Goal: Check status: Check status

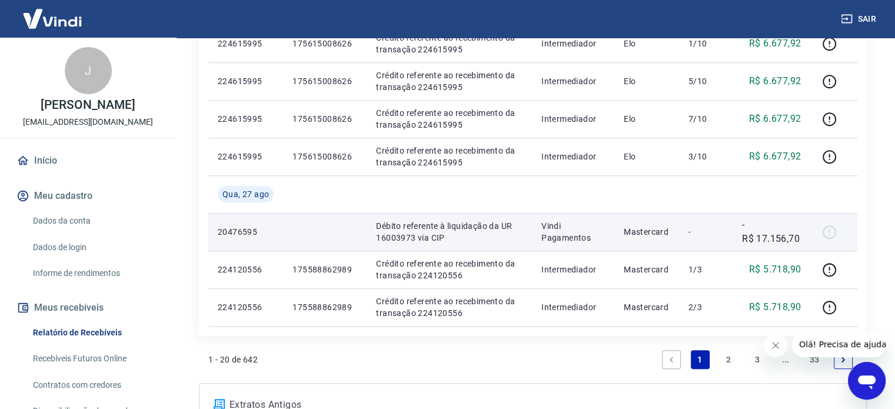
scroll to position [986, 0]
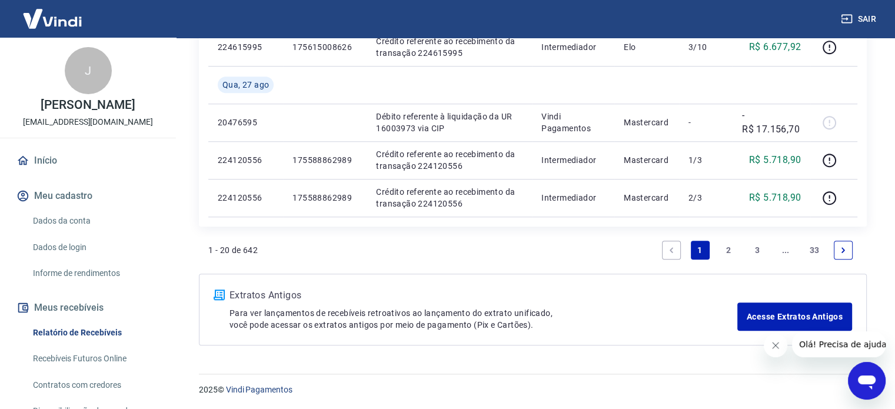
click at [726, 248] on link "2" at bounding box center [728, 250] width 19 height 19
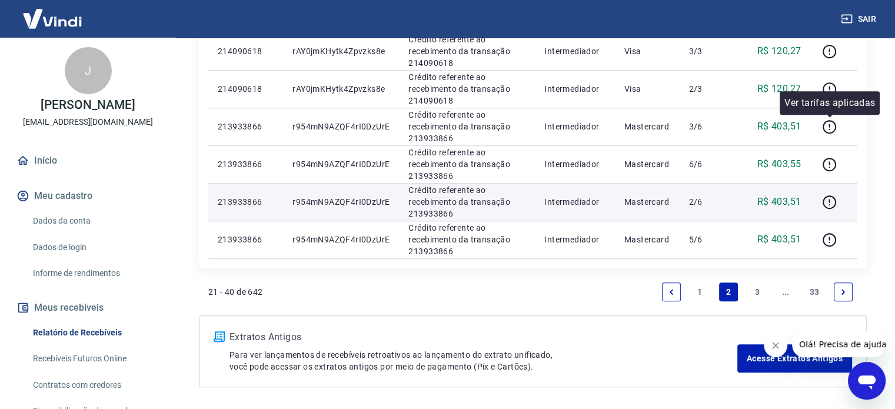
scroll to position [1061, 0]
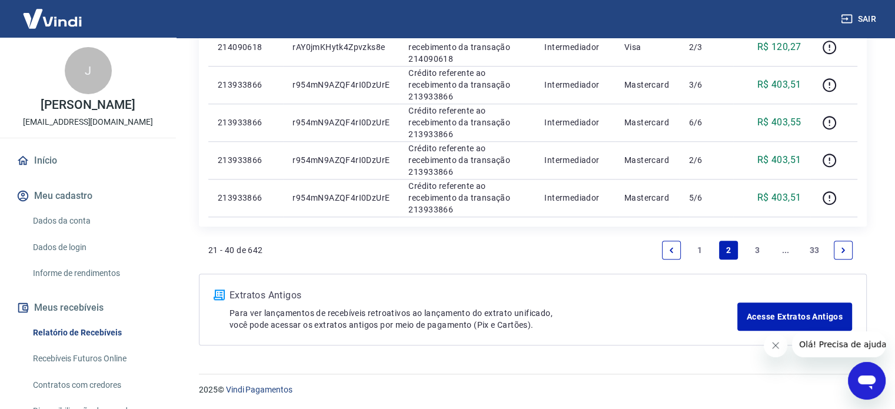
click at [693, 247] on link "1" at bounding box center [700, 250] width 19 height 19
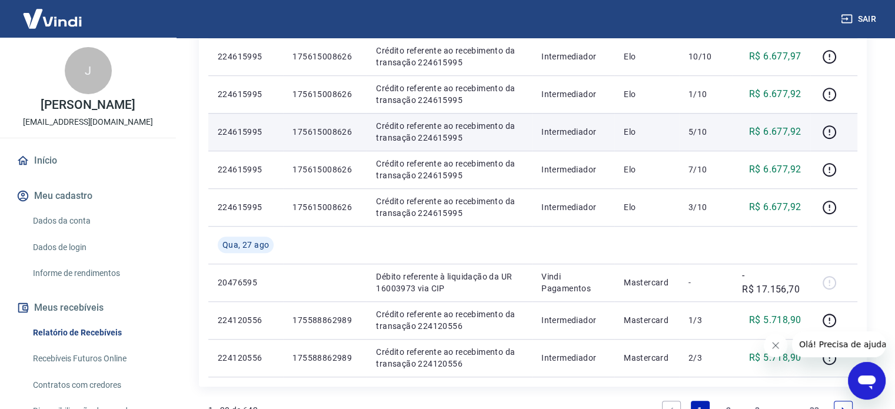
scroll to position [986, 0]
